Goal: Information Seeking & Learning: Learn about a topic

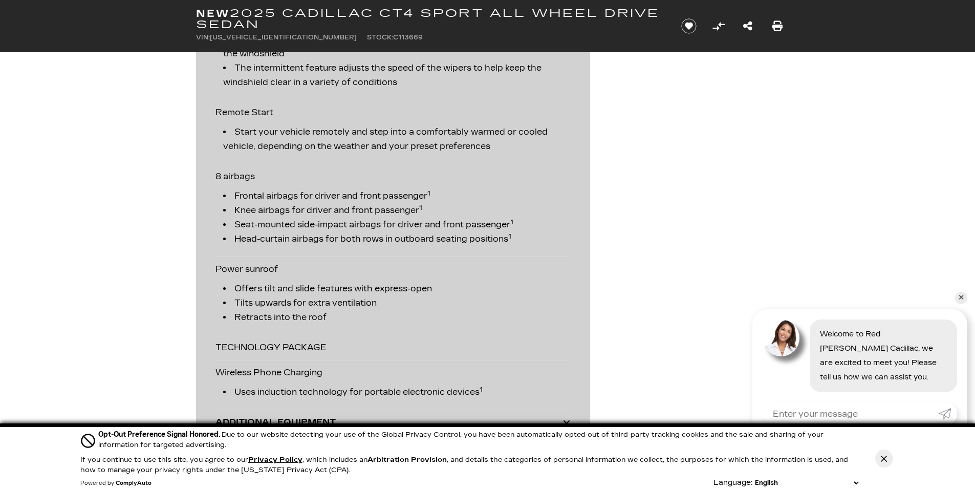
scroll to position [2509, 0]
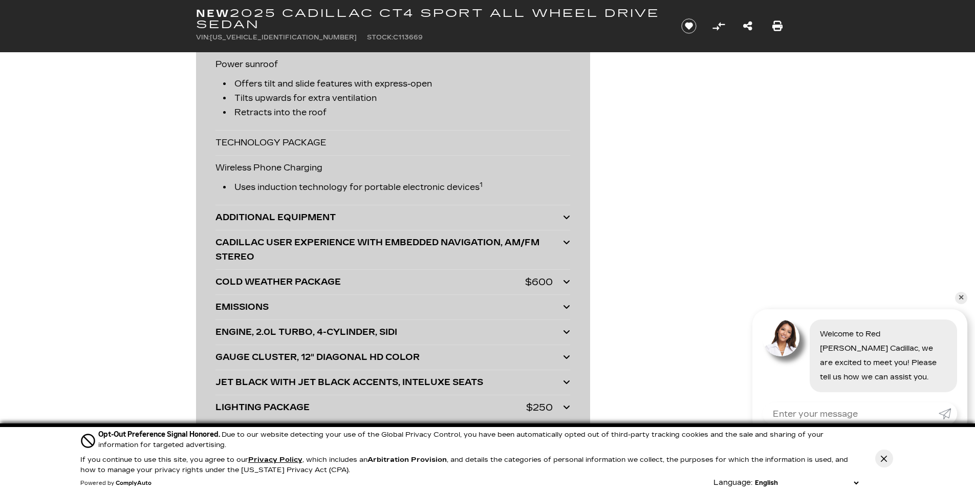
click at [429, 287] on div "COLD WEATHER PACKAGE" at bounding box center [371, 282] width 310 height 14
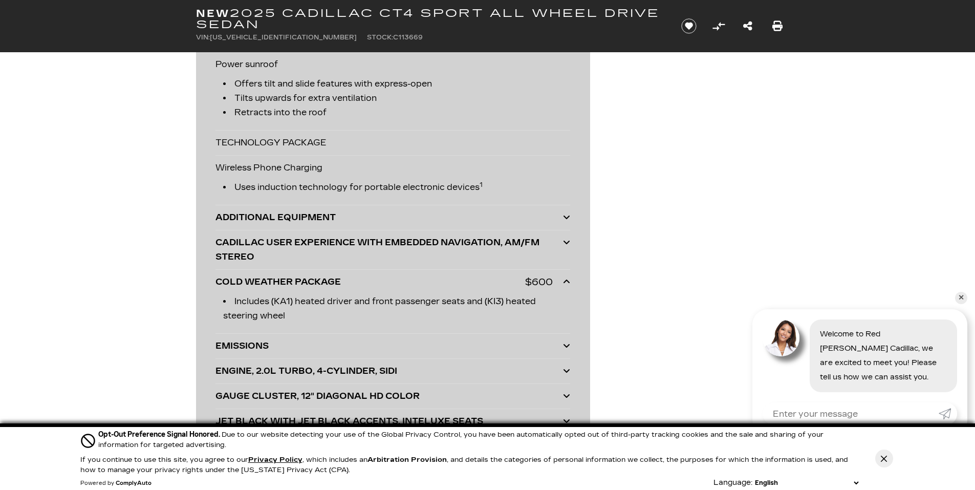
click at [462, 282] on div "COLD WEATHER PACKAGE" at bounding box center [371, 282] width 310 height 14
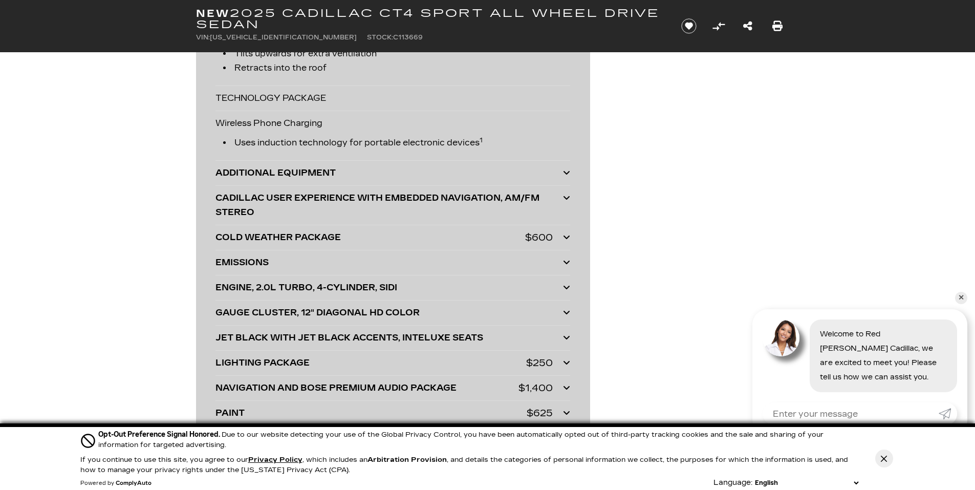
scroll to position [2611, 0]
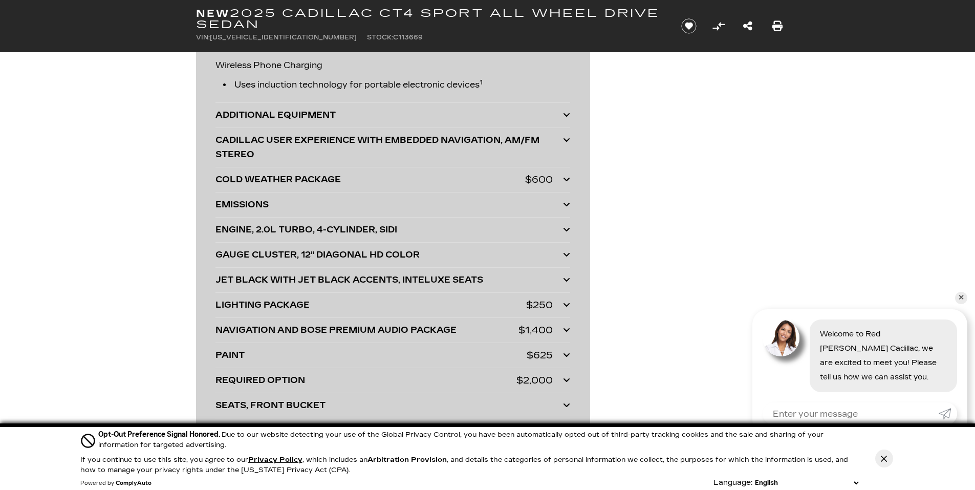
click at [453, 230] on div "ENGINE, 2.0L TURBO, 4-CYLINDER, SIDI" at bounding box center [390, 230] width 348 height 14
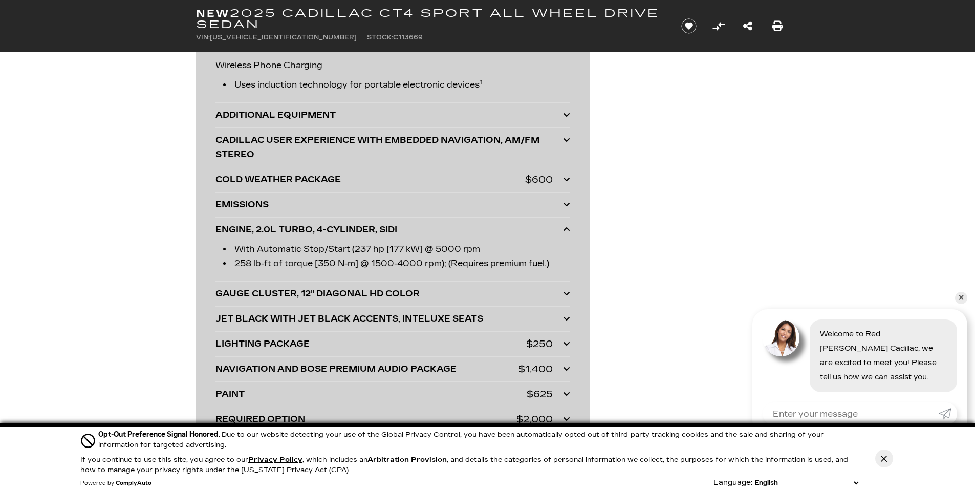
click at [453, 230] on div "ENGINE, 2.0L TURBO, 4-CYLINDER, SIDI" at bounding box center [390, 230] width 348 height 14
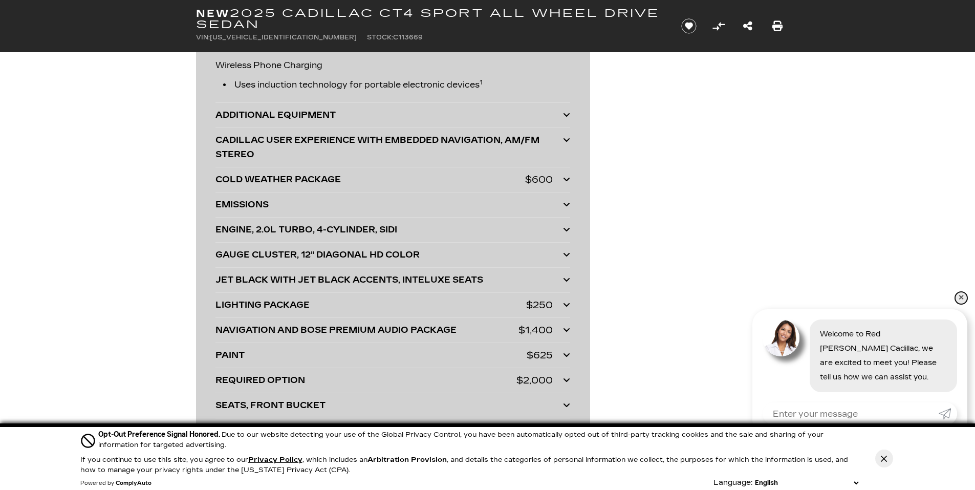
click at [962, 294] on link "✕" at bounding box center [961, 298] width 12 height 12
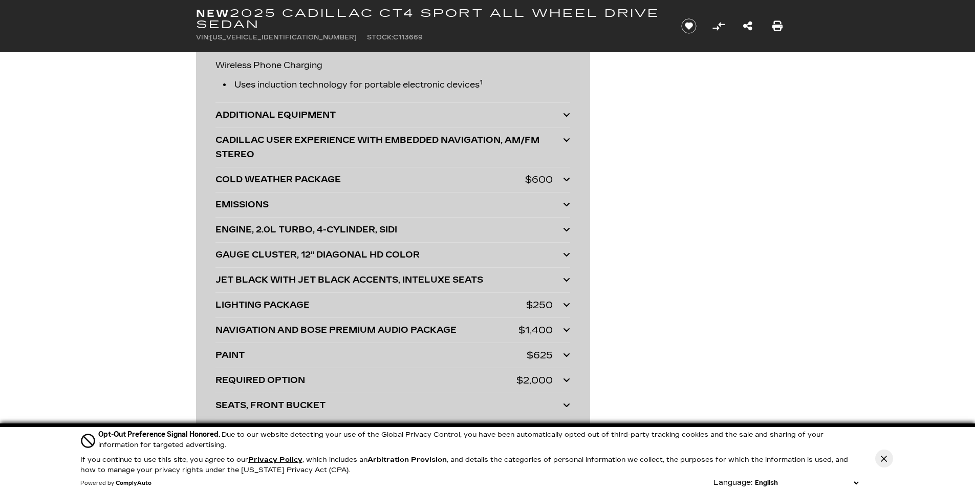
click at [894, 456] on div "Cookie Consent Banner" at bounding box center [885, 458] width 26 height 63
click at [887, 453] on button "Close Button" at bounding box center [885, 459] width 18 height 18
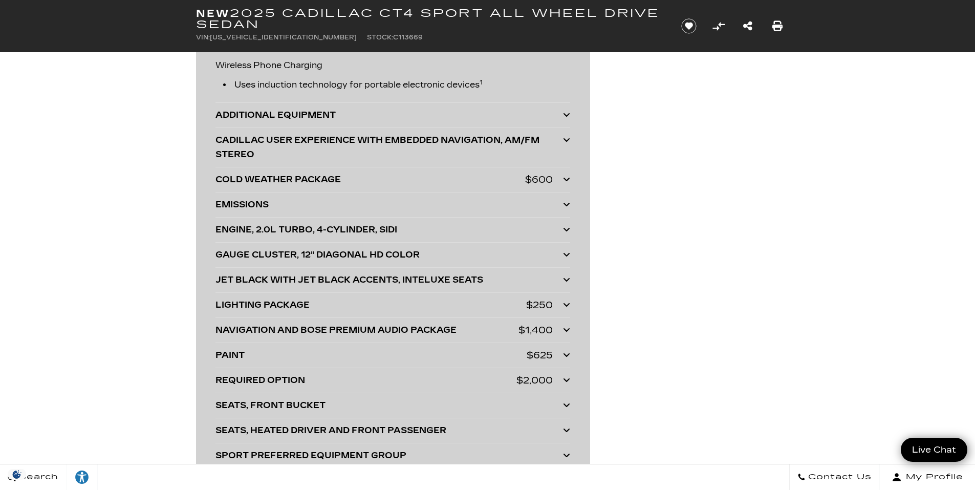
click at [449, 332] on div "NAVIGATION AND BOSE PREMIUM AUDIO PACKAGE" at bounding box center [367, 330] width 303 height 14
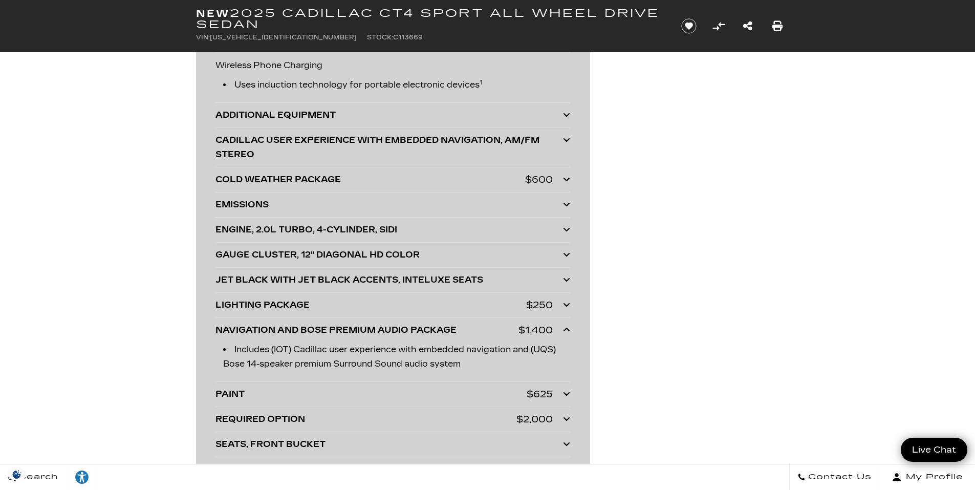
click at [449, 332] on div "NAVIGATION AND BOSE PREMIUM AUDIO PACKAGE" at bounding box center [367, 330] width 303 height 14
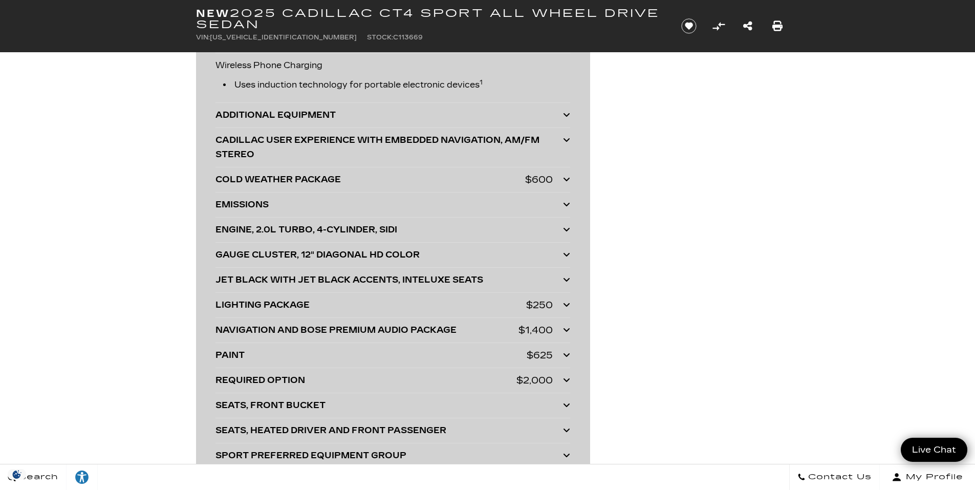
click at [455, 353] on div "PAINT" at bounding box center [371, 355] width 311 height 14
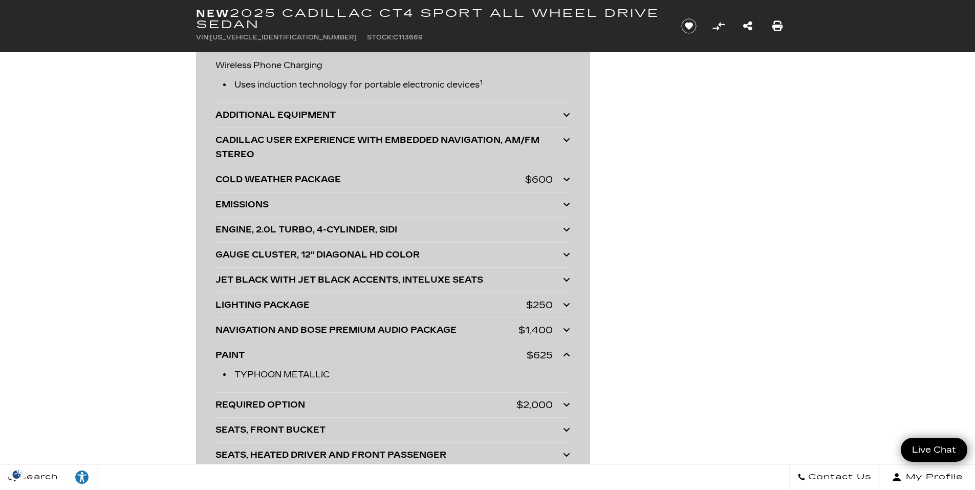
click at [455, 353] on div "PAINT" at bounding box center [371, 355] width 311 height 14
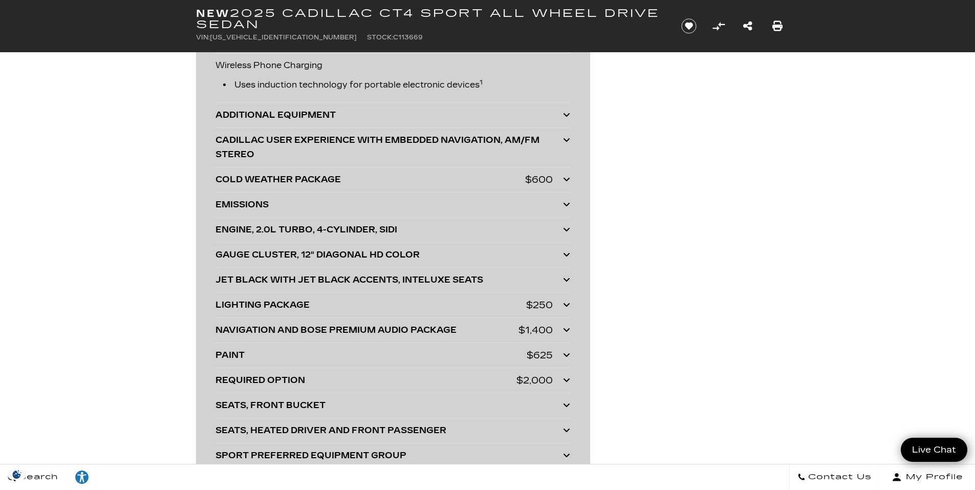
click at [462, 377] on div "REQUIRED OPTION" at bounding box center [366, 380] width 301 height 14
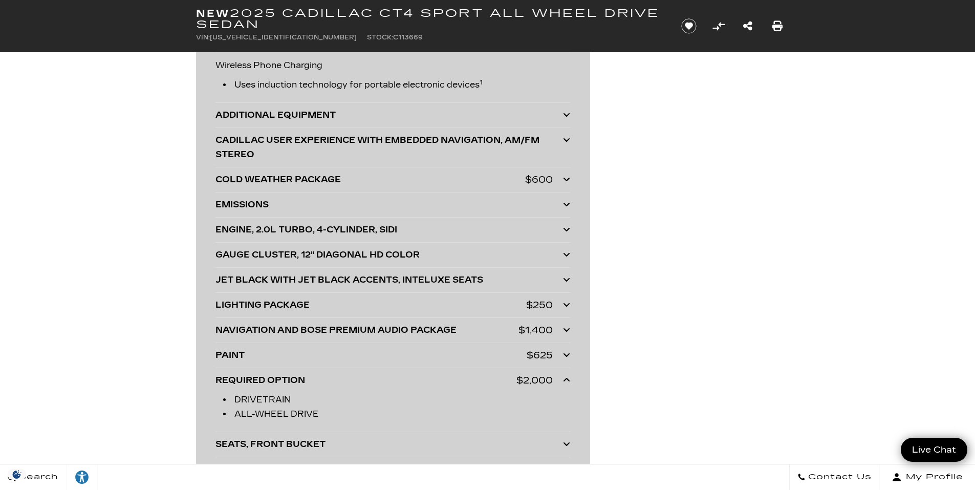
click at [462, 376] on div "REQUIRED OPTION" at bounding box center [366, 380] width 301 height 14
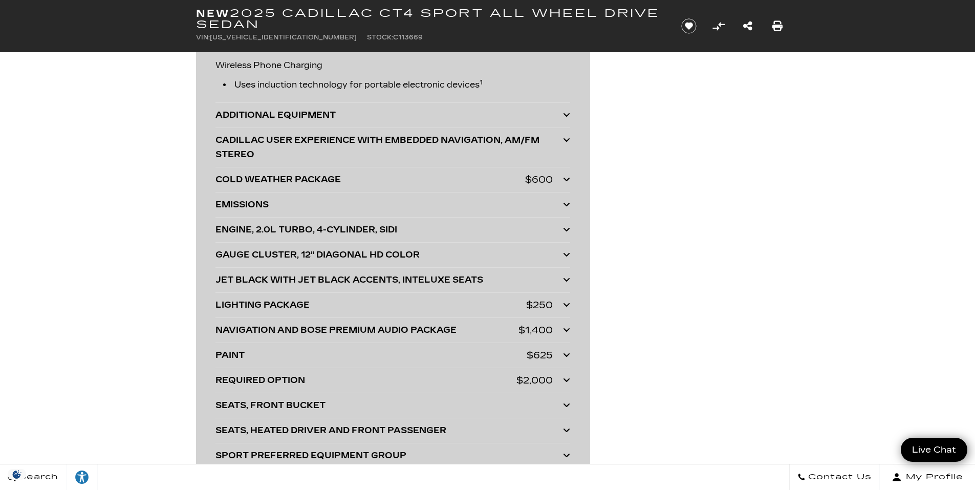
click at [457, 299] on div "LIGHTING PACKAGE" at bounding box center [371, 305] width 311 height 14
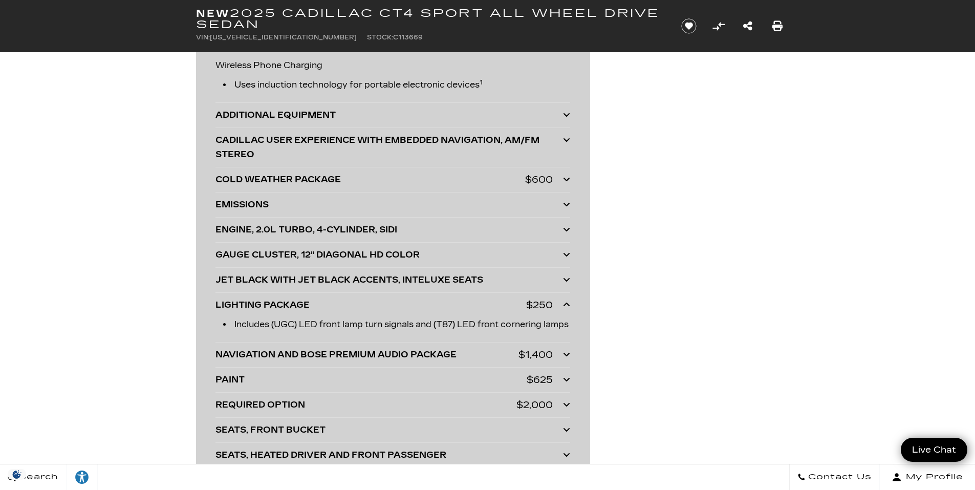
click at [457, 299] on div "LIGHTING PACKAGE" at bounding box center [371, 305] width 311 height 14
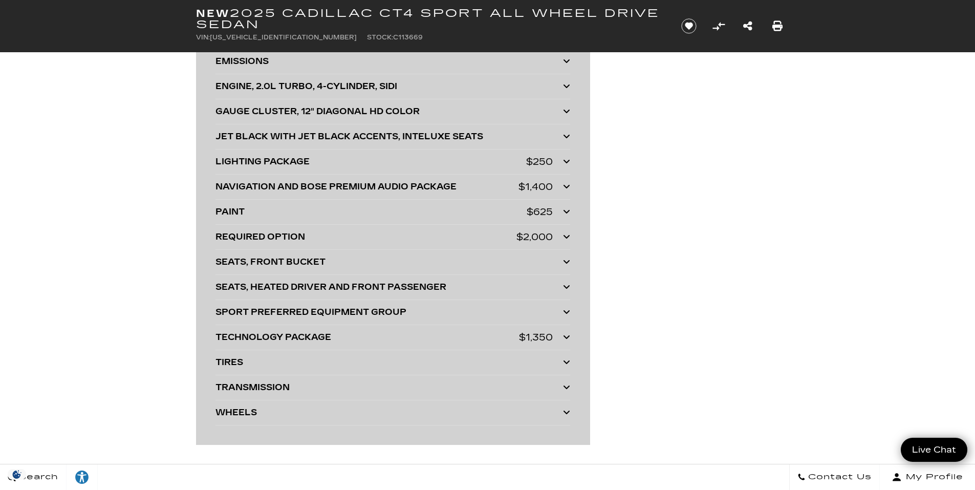
scroll to position [2765, 0]
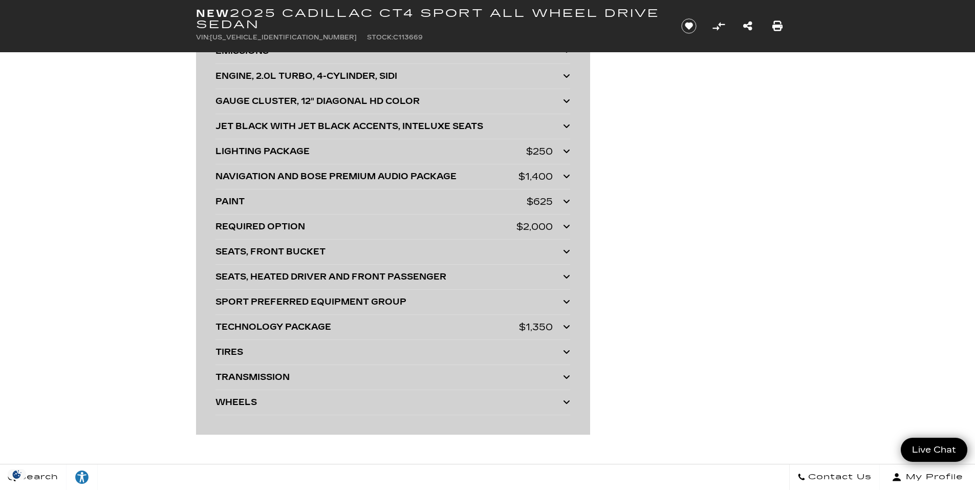
click at [463, 325] on div "TECHNOLOGY PACKAGE" at bounding box center [368, 327] width 304 height 14
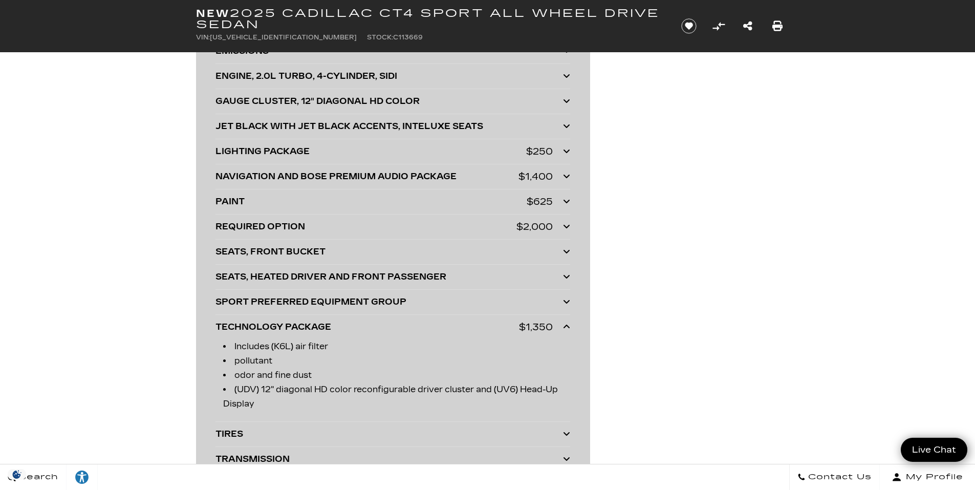
click at [463, 325] on div "TECHNOLOGY PACKAGE" at bounding box center [368, 327] width 304 height 14
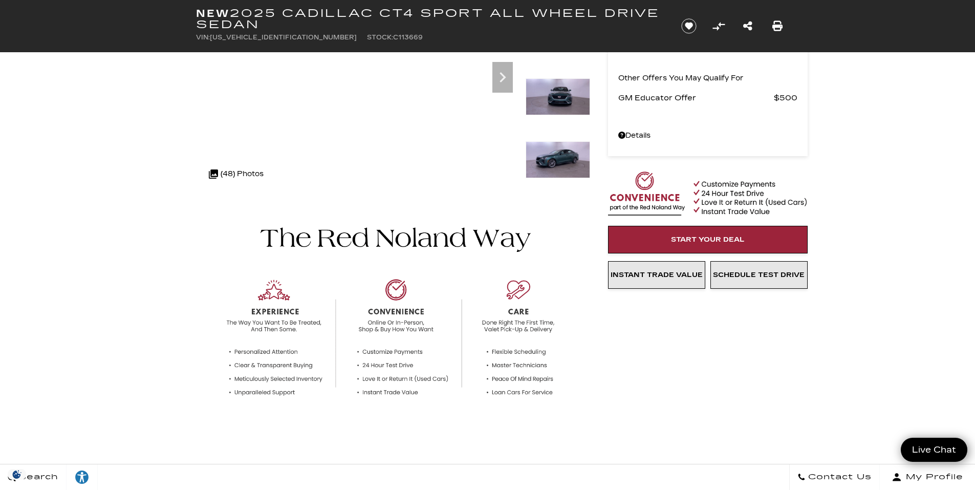
scroll to position [0, 0]
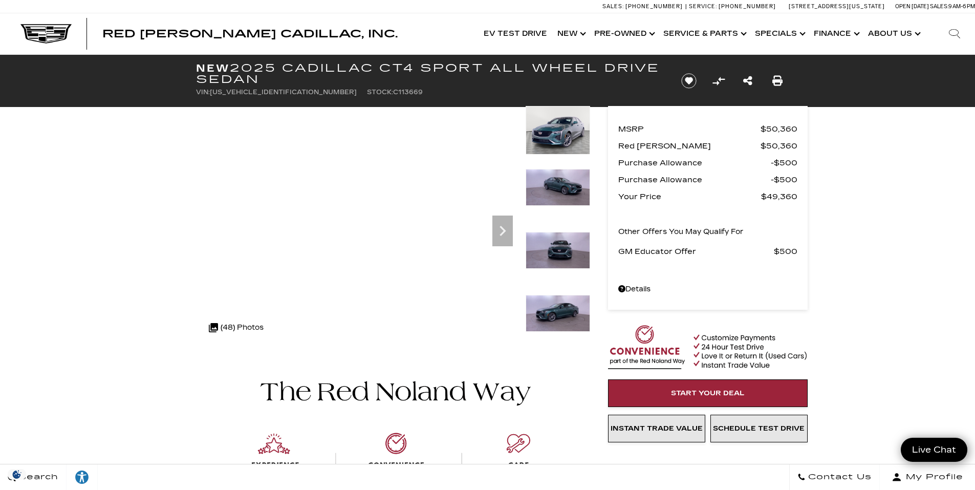
click at [315, 69] on h1 "New 2025 Cadillac CT4 Sport All Wheel Drive Sedan" at bounding box center [430, 73] width 469 height 23
